Goal: Information Seeking & Learning: Learn about a topic

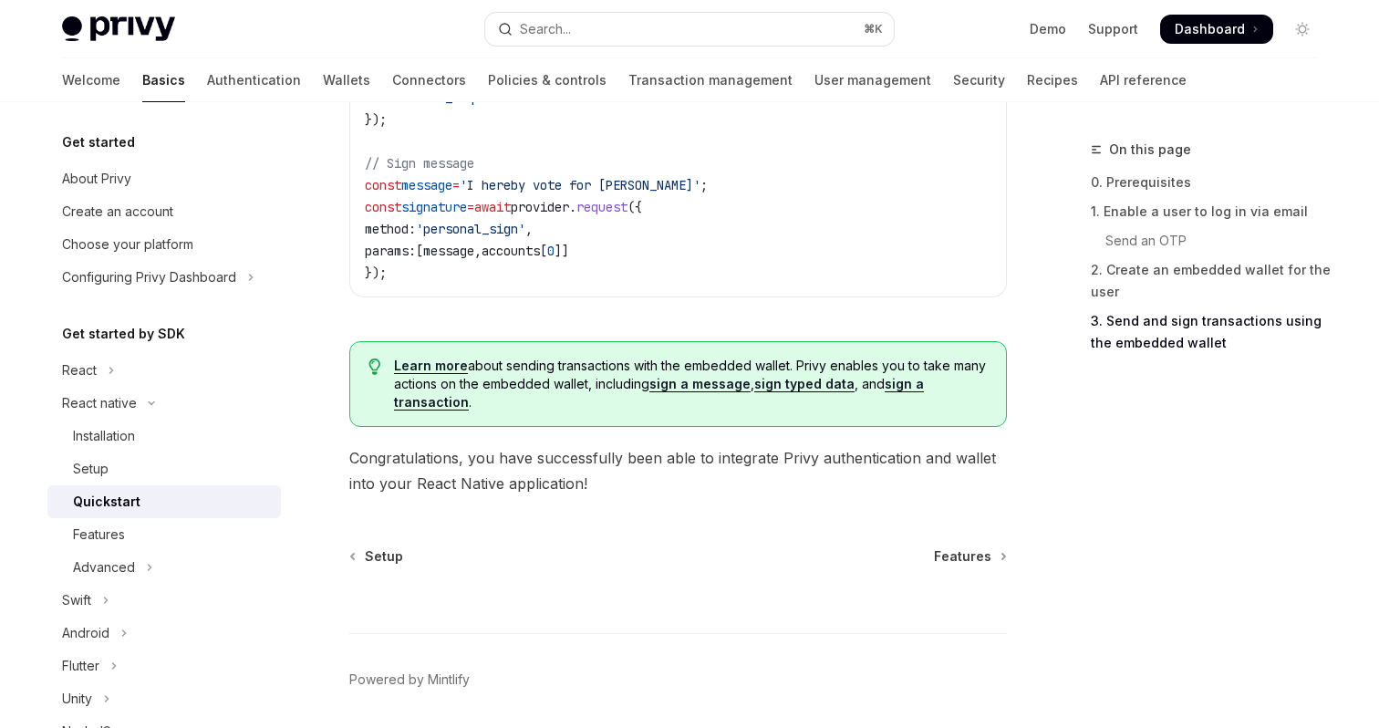
scroll to position [2805, 0]
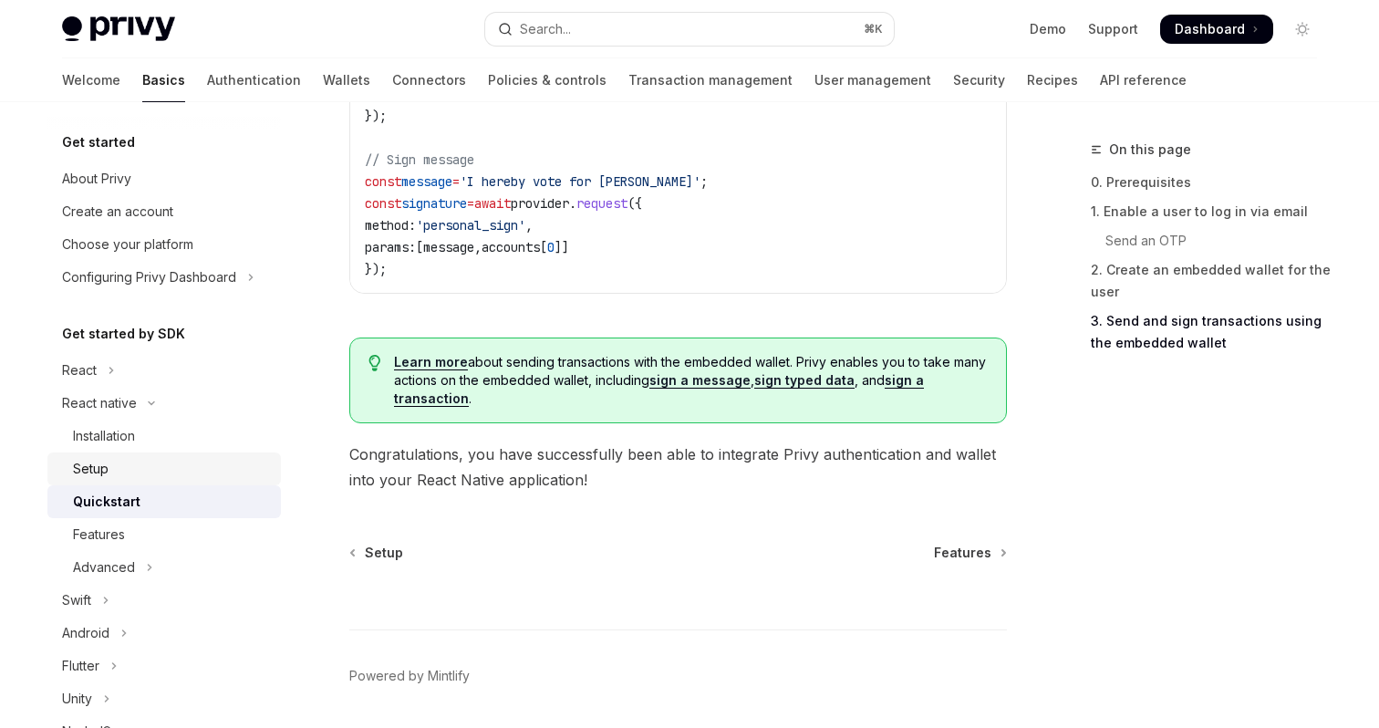
click at [126, 459] on div "Setup" at bounding box center [171, 469] width 197 height 22
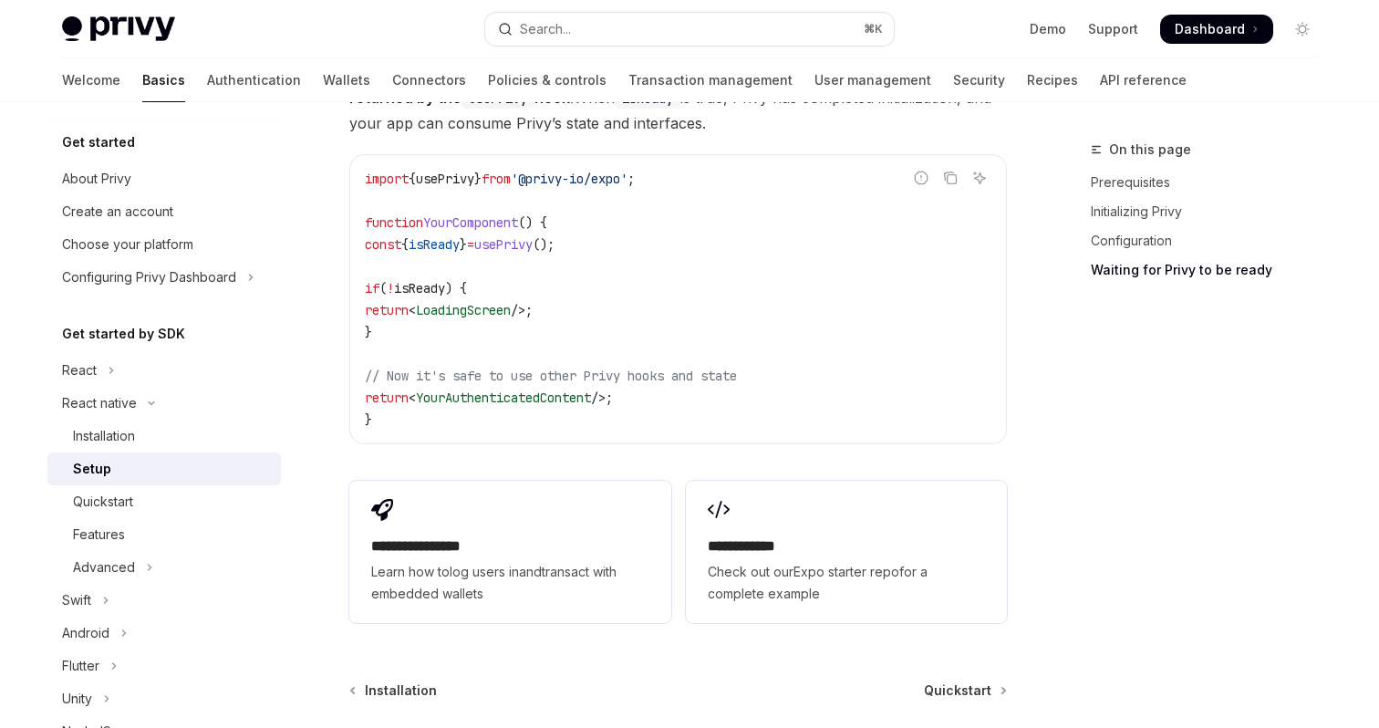
scroll to position [1796, 0]
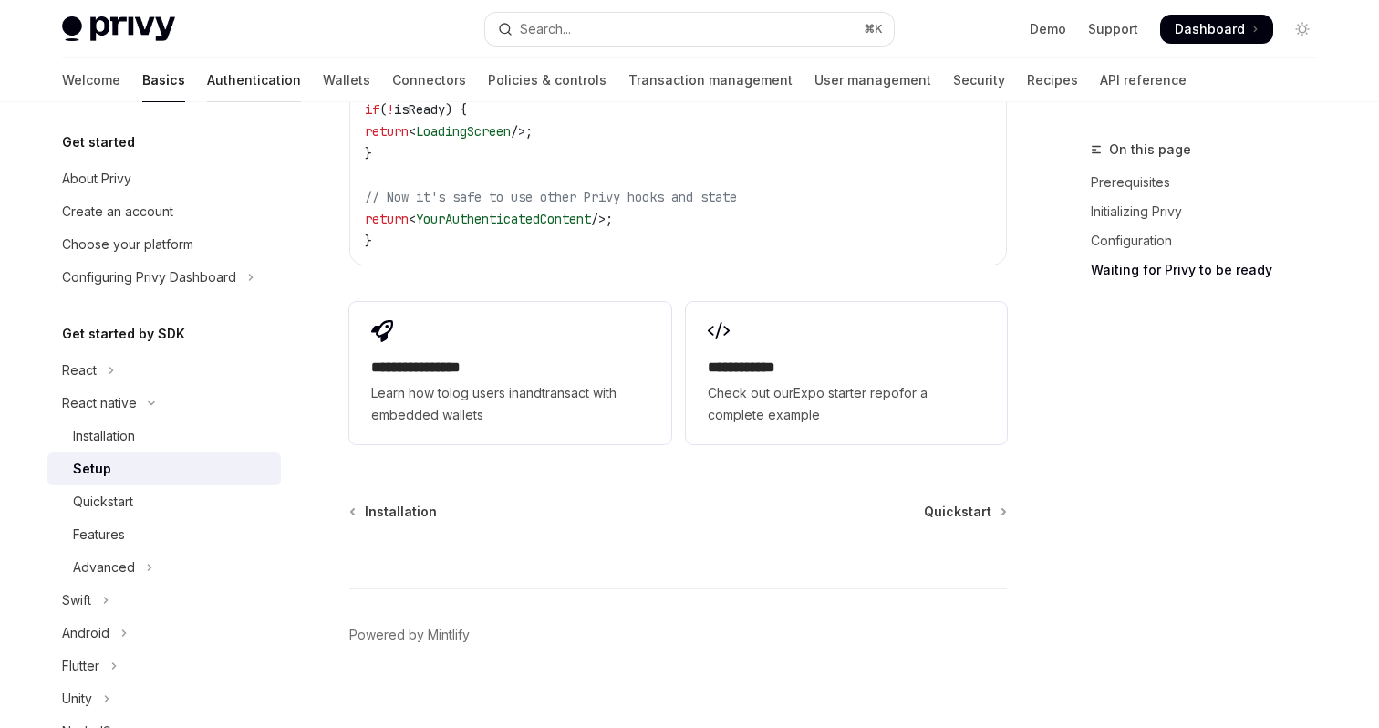
click at [207, 85] on link "Authentication" at bounding box center [254, 80] width 94 height 44
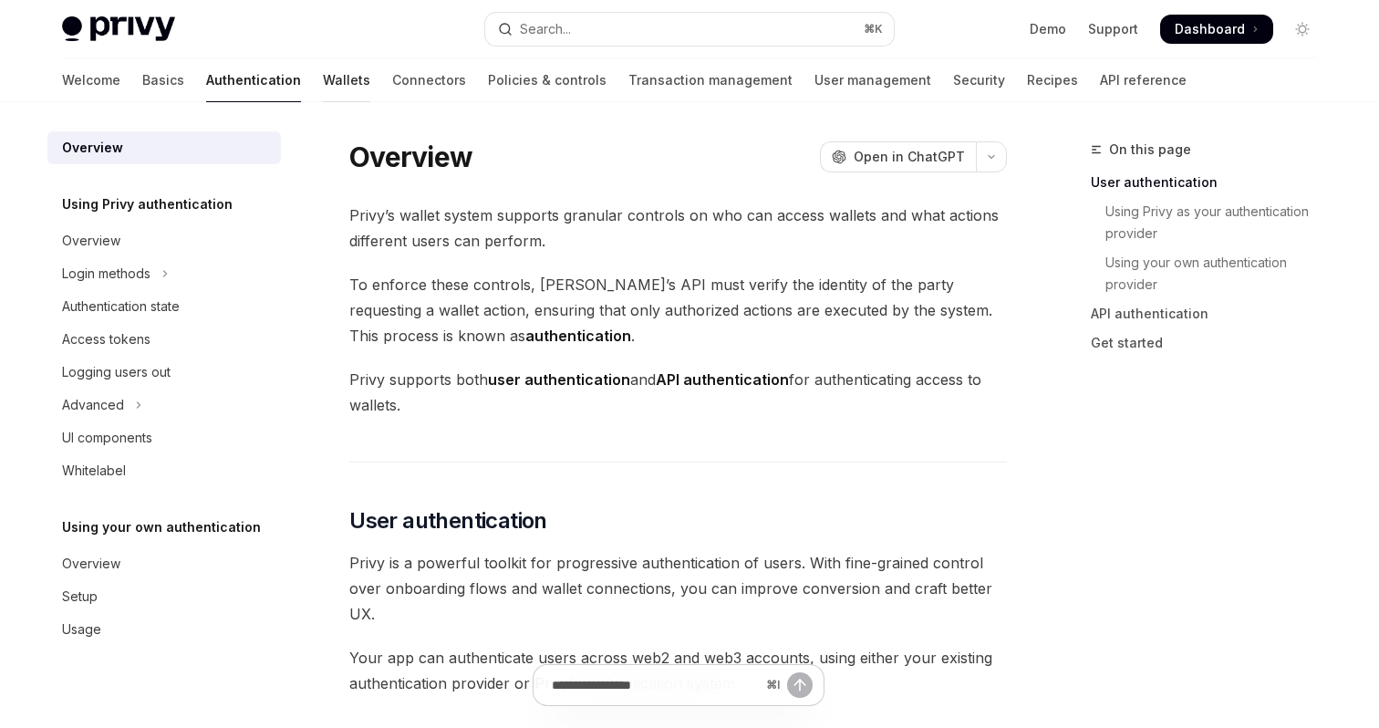
click at [323, 78] on link "Wallets" at bounding box center [346, 80] width 47 height 44
type textarea "*"
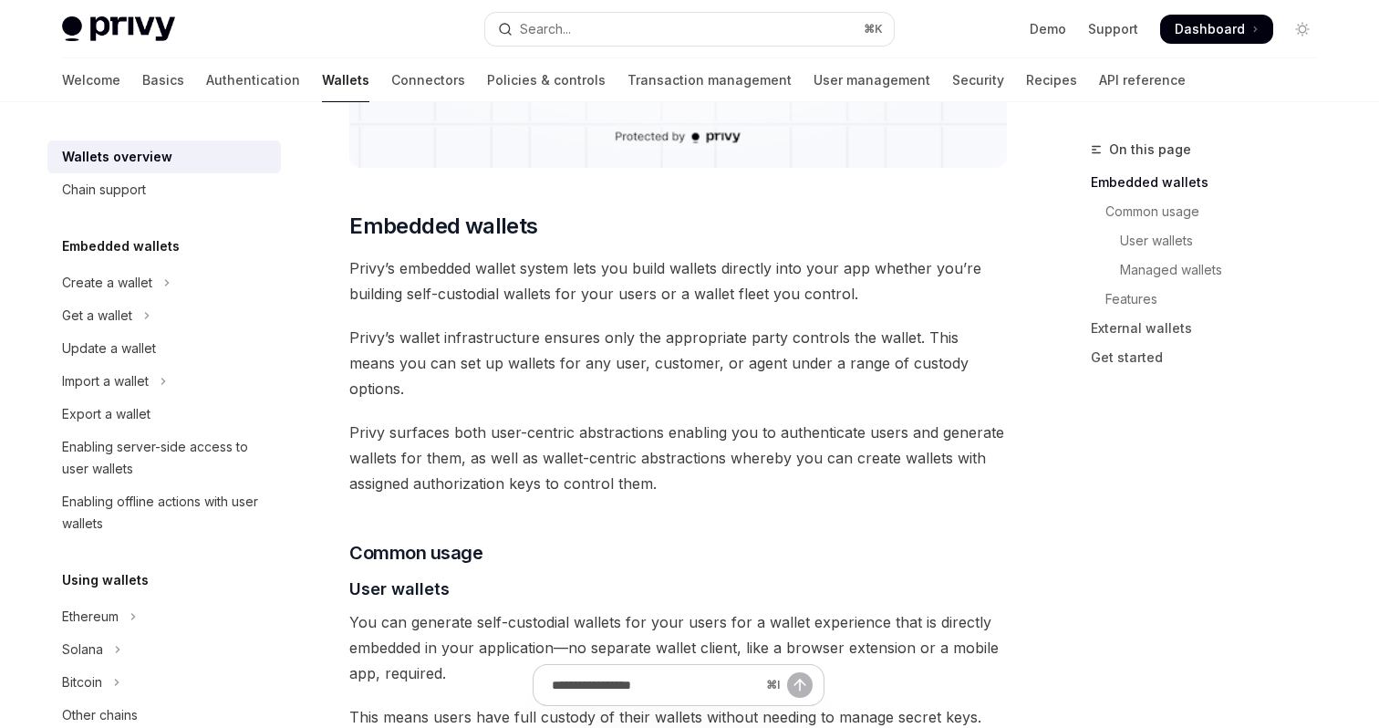
scroll to position [823, 0]
